Goal: Ask a question

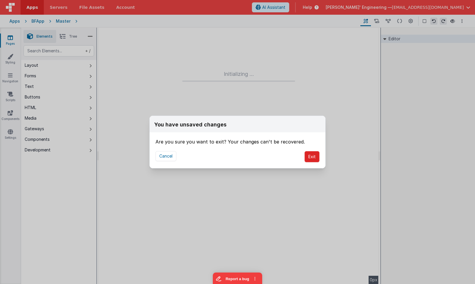
click at [315, 158] on button "Exit" at bounding box center [312, 156] width 15 height 11
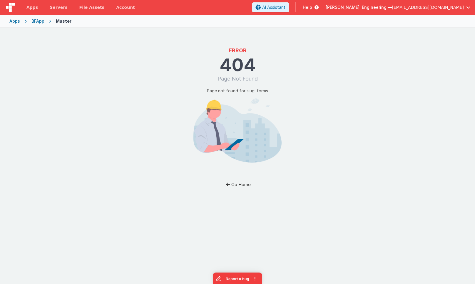
click at [238, 183] on button "Go Home" at bounding box center [238, 184] width 34 height 11
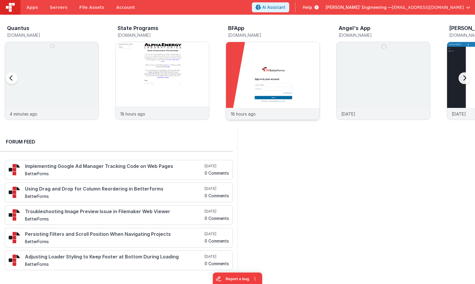
click at [257, 66] on img at bounding box center [273, 89] width 94 height 94
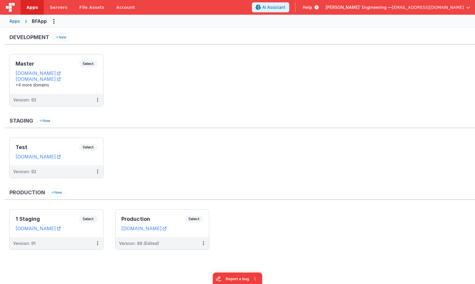
click at [257, 66] on ul "Master Select URLs appdev.fmbetterforms.com c9dev.bfoperations.com +4 more doma…" at bounding box center [242, 83] width 466 height 58
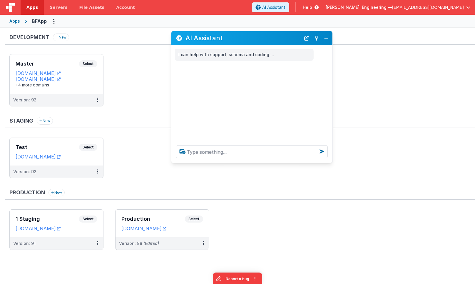
drag, startPoint x: 107, startPoint y: 157, endPoint x: 261, endPoint y: 60, distance: 181.9
click at [273, 40] on h2 "AI Assistant" at bounding box center [243, 37] width 115 height 7
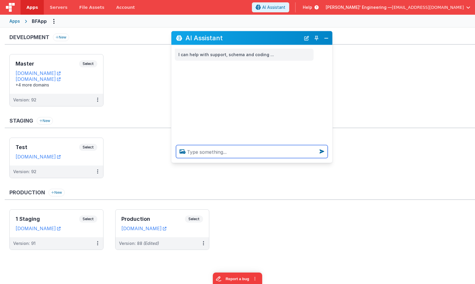
click at [223, 149] on textarea at bounding box center [252, 151] width 152 height 13
type textarea "what can do"
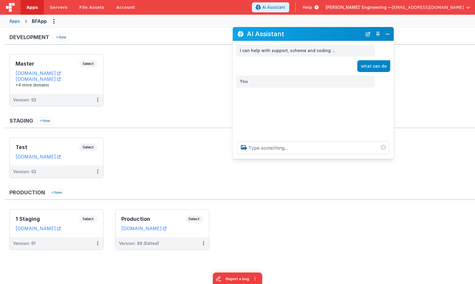
drag, startPoint x: 305, startPoint y: 37, endPoint x: 9, endPoint y: 50, distance: 295.9
click at [332, 35] on h2 "AI Assistant" at bounding box center [304, 33] width 115 height 7
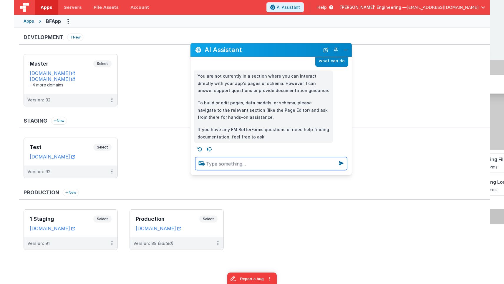
scroll to position [23, 0]
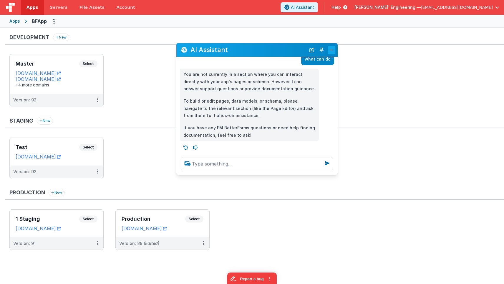
click at [332, 48] on button "Close" at bounding box center [331, 50] width 8 height 8
